Goal: Information Seeking & Learning: Learn about a topic

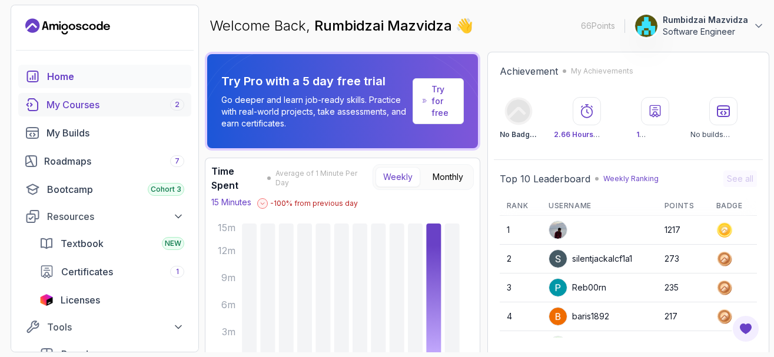
click at [139, 109] on div "My Courses 2" at bounding box center [115, 105] width 138 height 14
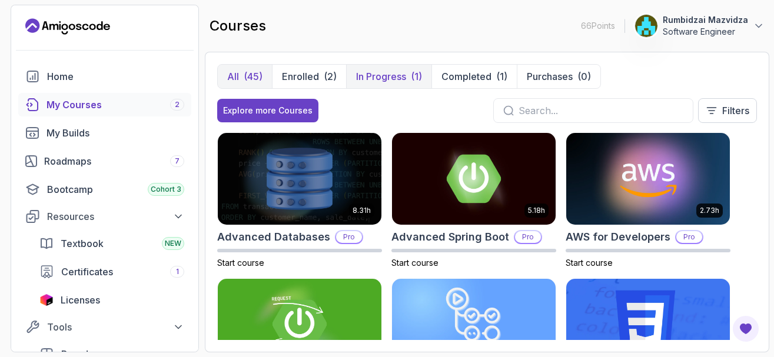
click at [376, 75] on p "In Progress" at bounding box center [381, 76] width 50 height 14
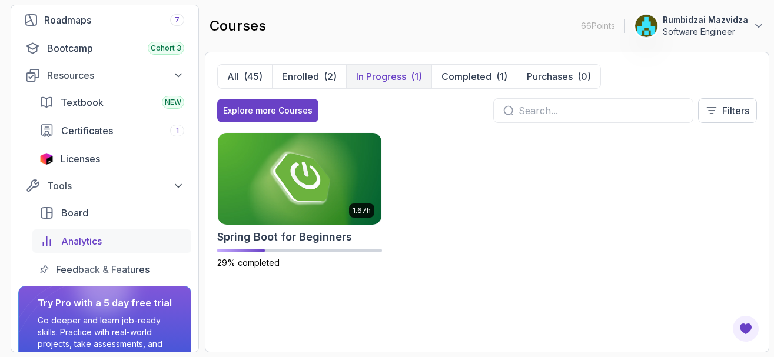
scroll to position [204, 0]
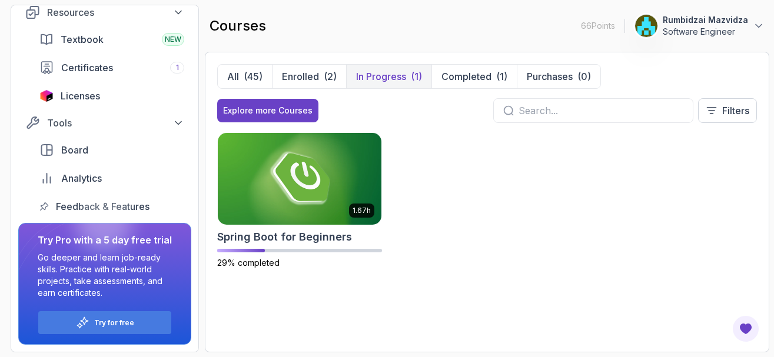
click at [485, 225] on div "1.67h Spring Boot for Beginners 29% completed" at bounding box center [487, 207] width 540 height 151
click at [317, 184] on img at bounding box center [300, 179] width 172 height 96
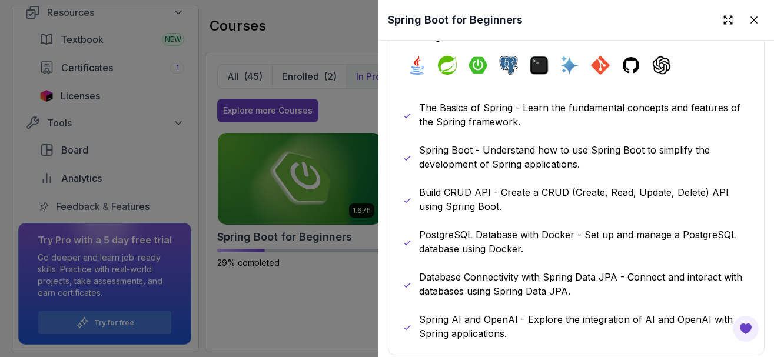
scroll to position [636, 0]
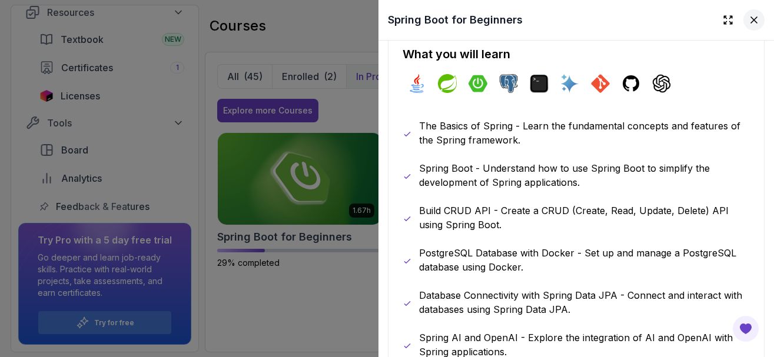
click at [752, 19] on icon at bounding box center [754, 20] width 6 height 6
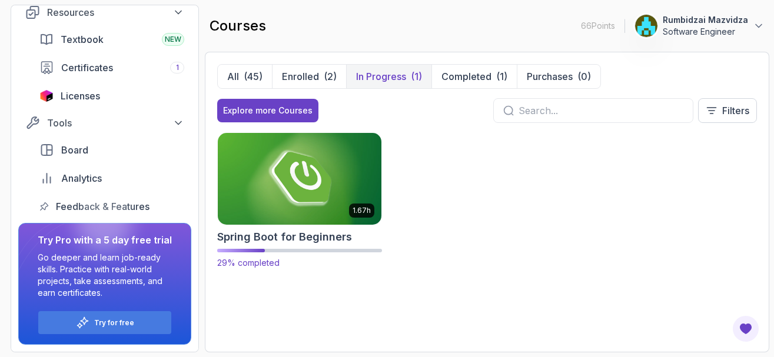
click at [323, 188] on img at bounding box center [300, 179] width 172 height 96
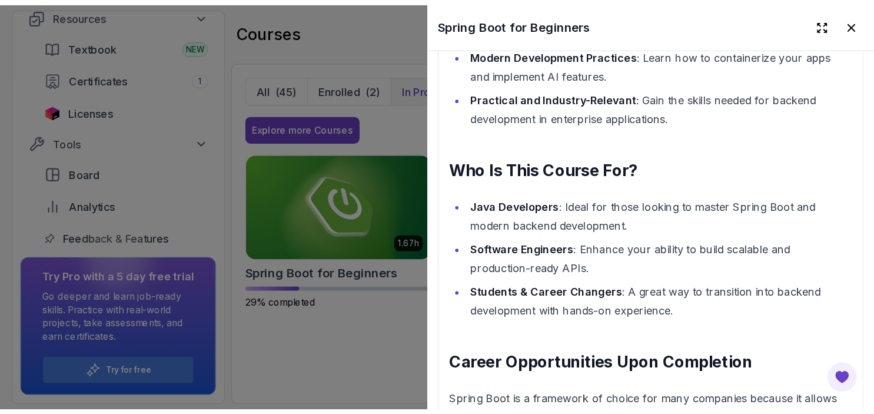
scroll to position [1124, 0]
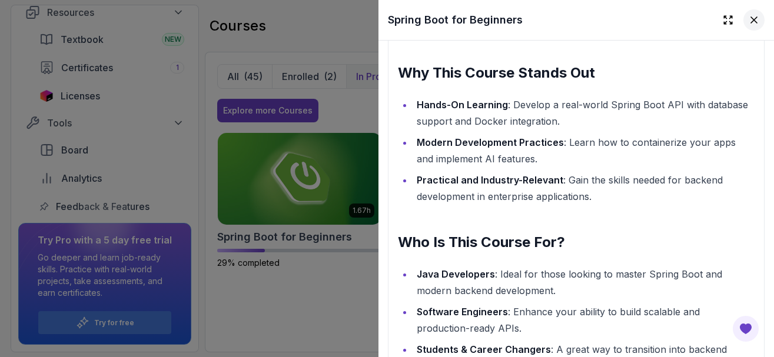
click at [753, 21] on icon at bounding box center [754, 20] width 6 height 6
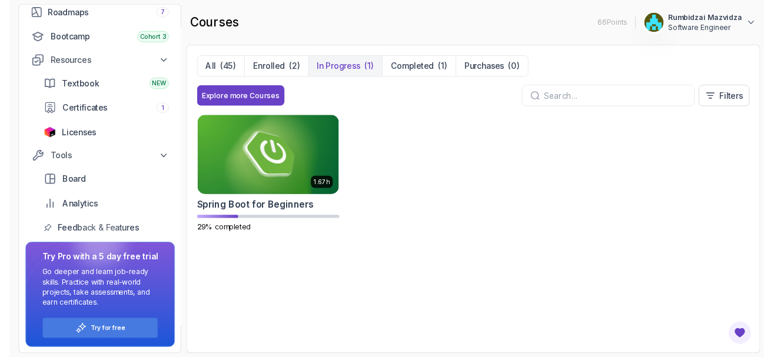
scroll to position [147, 0]
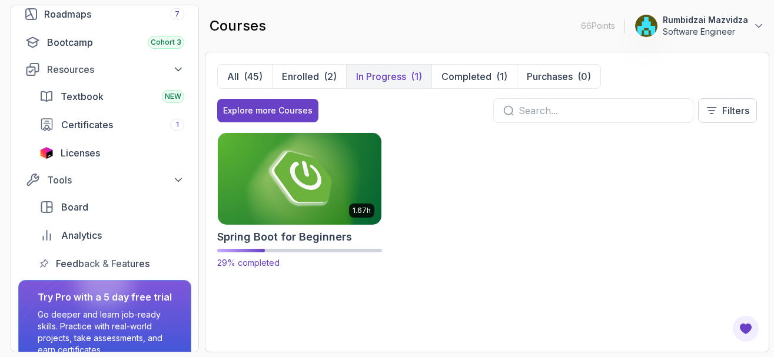
click at [327, 180] on img at bounding box center [300, 179] width 172 height 96
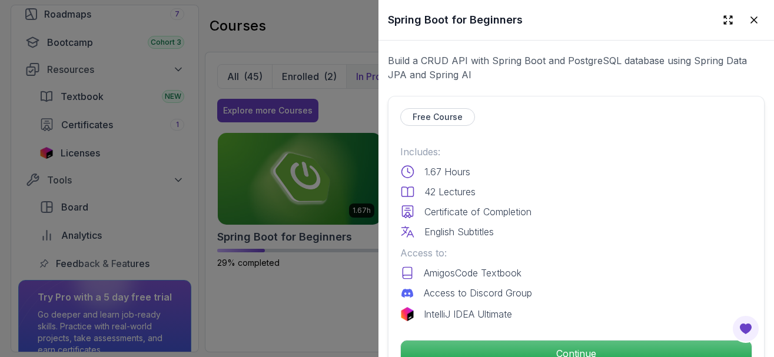
scroll to position [283, 0]
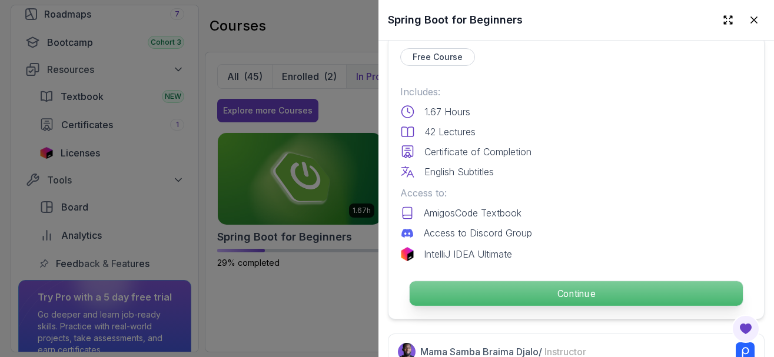
click at [456, 287] on p "Continue" at bounding box center [576, 293] width 333 height 25
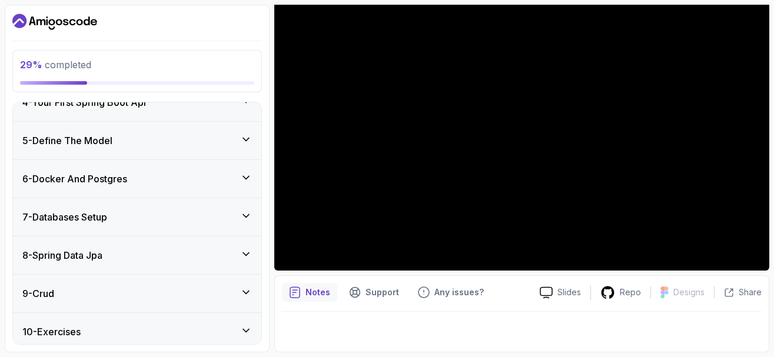
scroll to position [212, 0]
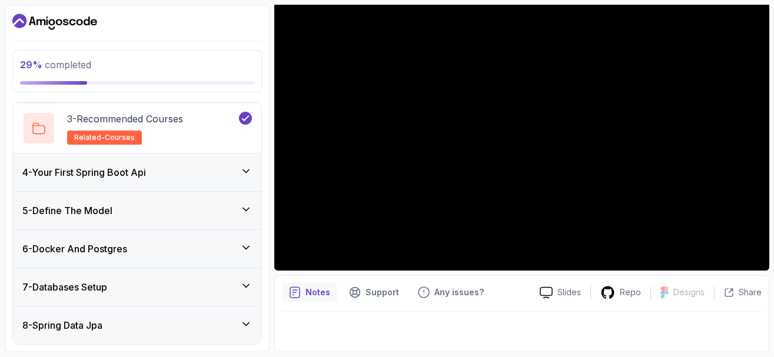
click at [244, 171] on icon at bounding box center [246, 171] width 6 height 3
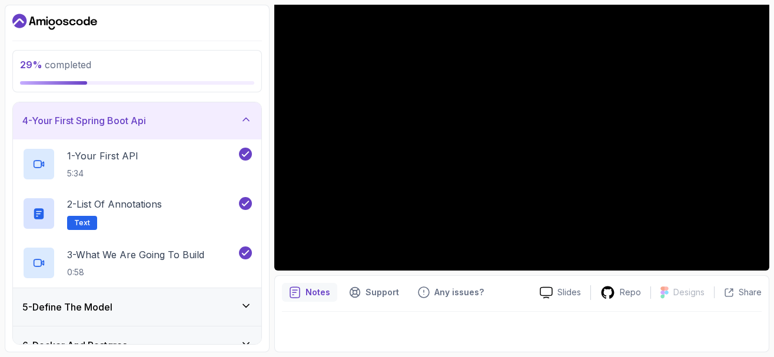
scroll to position [186, 0]
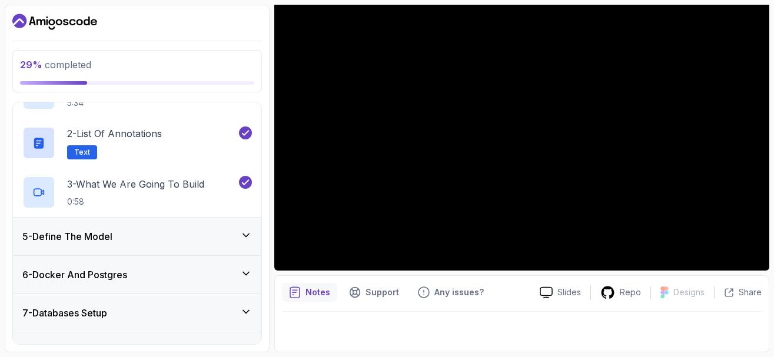
click at [245, 236] on icon at bounding box center [246, 235] width 6 height 3
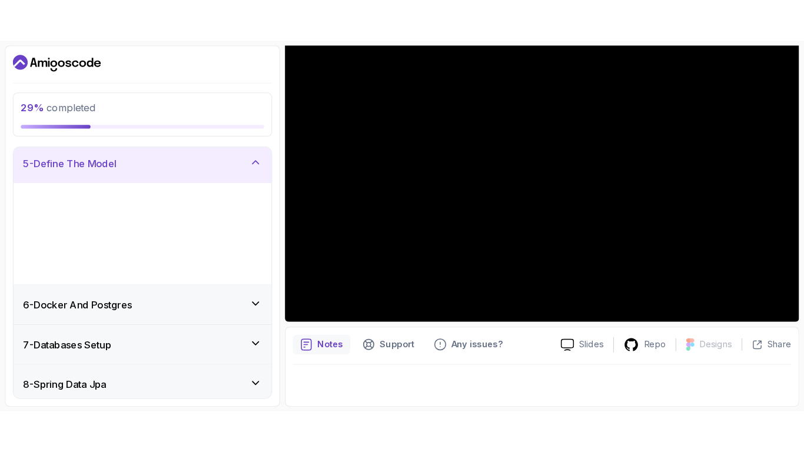
scroll to position [158, 0]
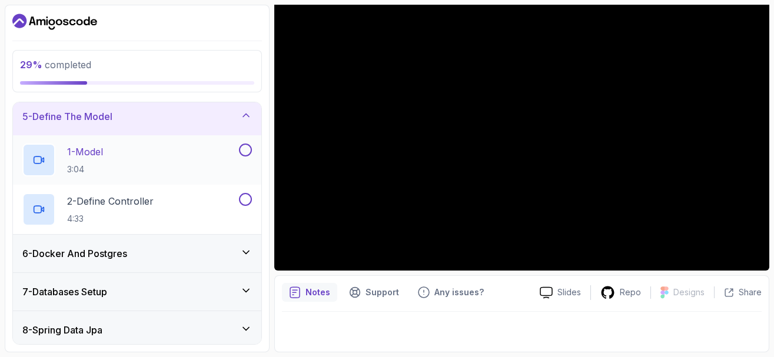
click at [170, 157] on div "1 - Model 3:04" at bounding box center [129, 160] width 214 height 33
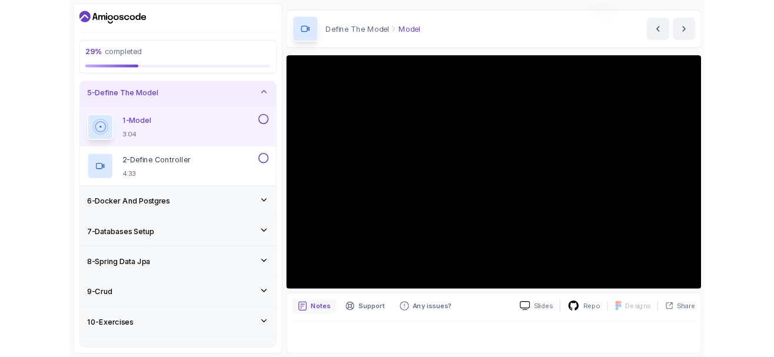
scroll to position [35, 0]
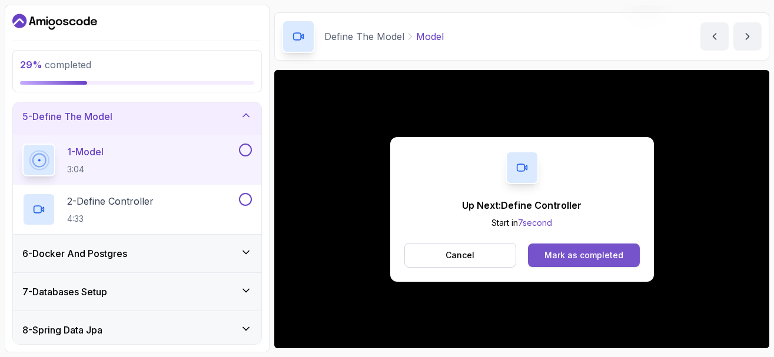
click at [567, 255] on div "Mark as completed" at bounding box center [583, 256] width 79 height 12
